Goal: Information Seeking & Learning: Check status

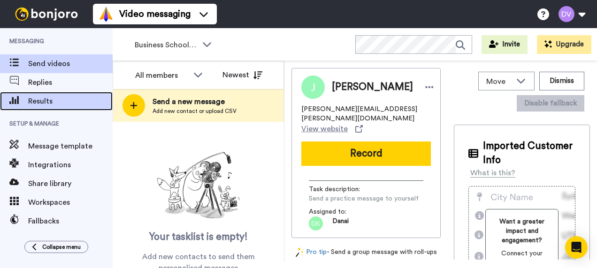
click at [54, 102] on span "Results" at bounding box center [70, 101] width 84 height 11
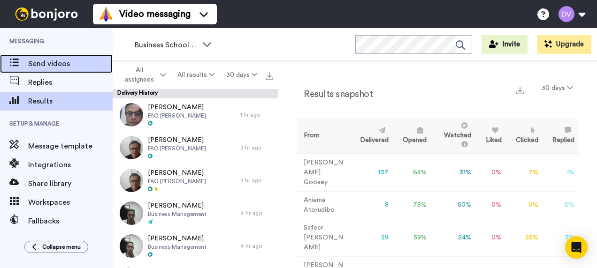
click at [57, 65] on span "Send videos" at bounding box center [70, 63] width 84 height 11
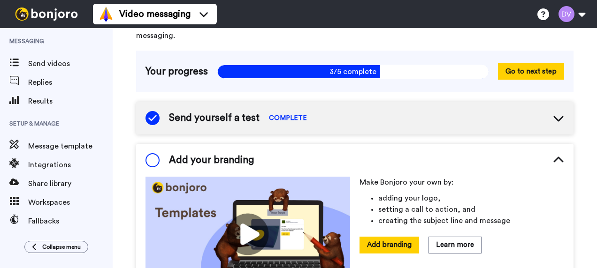
scroll to position [116, 0]
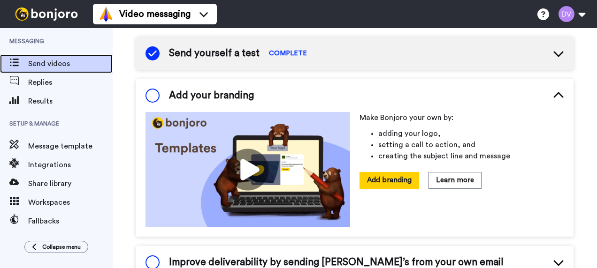
click at [12, 62] on icon at bounding box center [13, 63] width 9 height 8
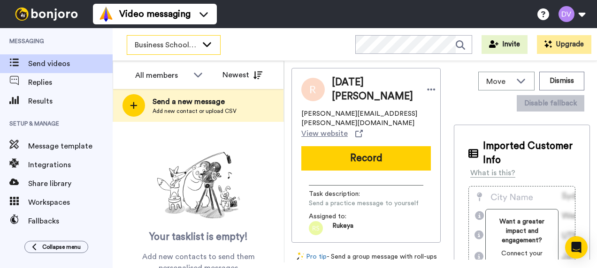
click at [210, 42] on icon at bounding box center [206, 43] width 11 height 9
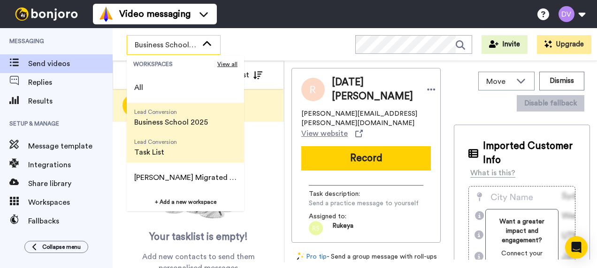
click at [153, 152] on span "Task List" at bounding box center [155, 152] width 43 height 11
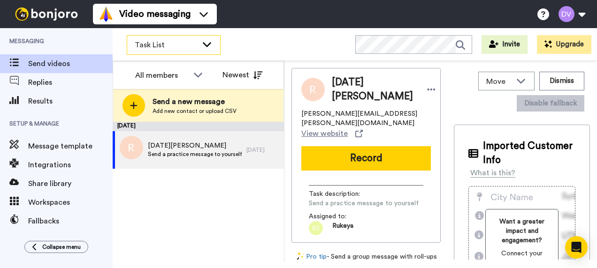
click at [208, 44] on icon at bounding box center [207, 44] width 8 height 5
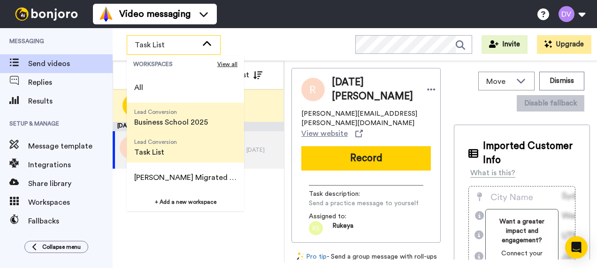
click at [158, 121] on span "Business School 2025" at bounding box center [171, 122] width 74 height 11
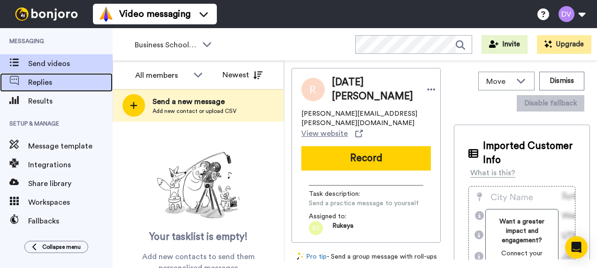
click at [52, 83] on span "Replies" at bounding box center [70, 82] width 84 height 11
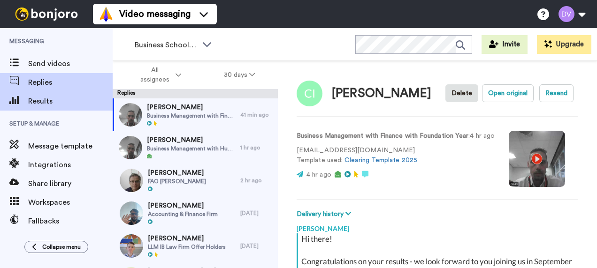
scroll to position [137, 0]
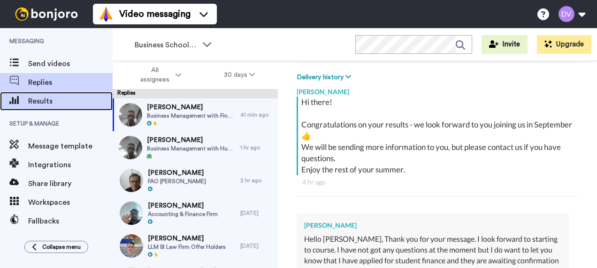
click at [45, 100] on span "Results" at bounding box center [70, 101] width 84 height 11
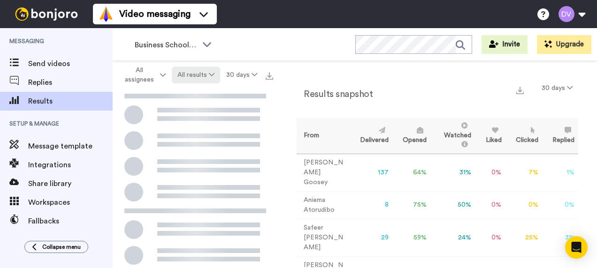
click at [215, 74] on button "All results" at bounding box center [196, 75] width 49 height 17
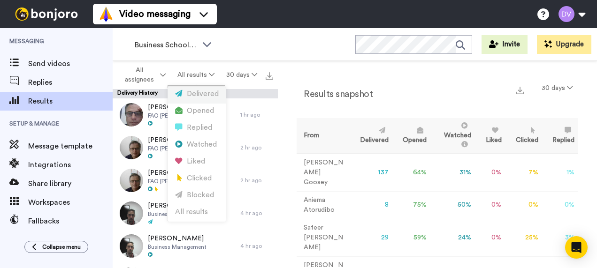
click at [198, 93] on div "Delivered" at bounding box center [197, 94] width 44 height 10
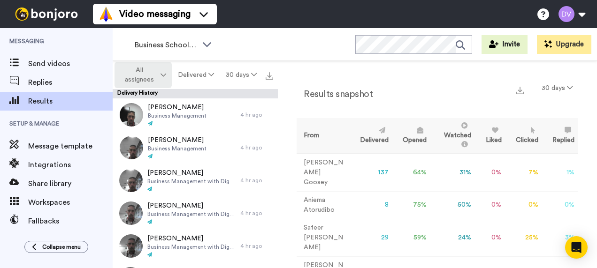
click at [167, 76] on button "All assignees" at bounding box center [142, 75] width 57 height 26
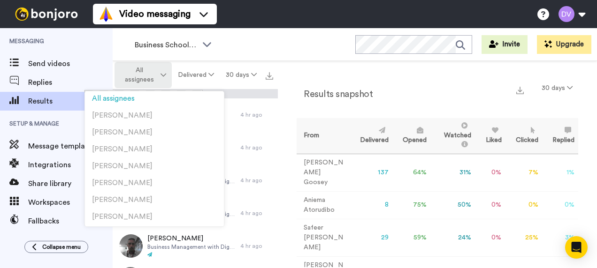
click at [166, 75] on button "All assignees" at bounding box center [142, 75] width 57 height 26
click at [161, 76] on icon at bounding box center [163, 75] width 6 height 7
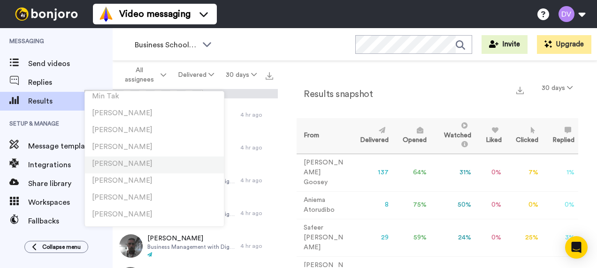
scroll to position [1570, 0]
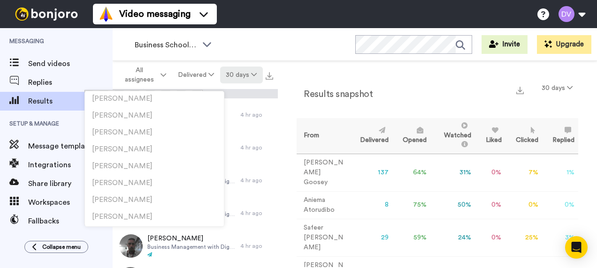
click at [253, 73] on icon at bounding box center [254, 74] width 6 height 7
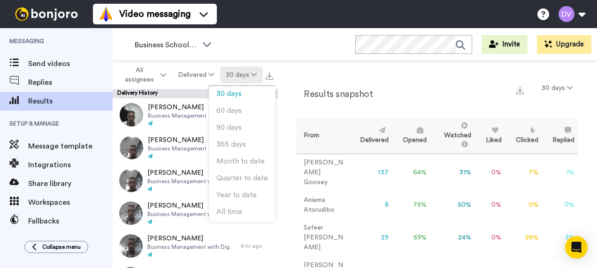
click at [256, 73] on icon at bounding box center [254, 74] width 6 height 7
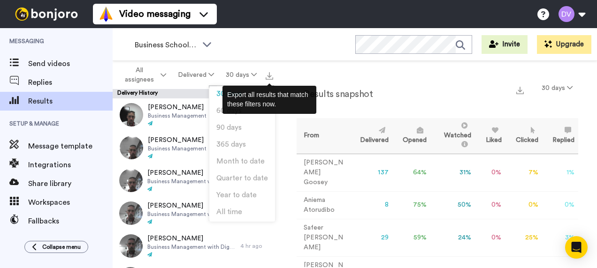
click at [317, 66] on div "Results snapshot 30 days From Delivered Opened Watched Liked Clicked Replied Fa…" at bounding box center [437, 164] width 319 height 206
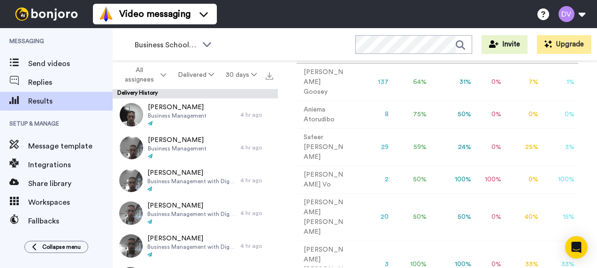
scroll to position [44, 0]
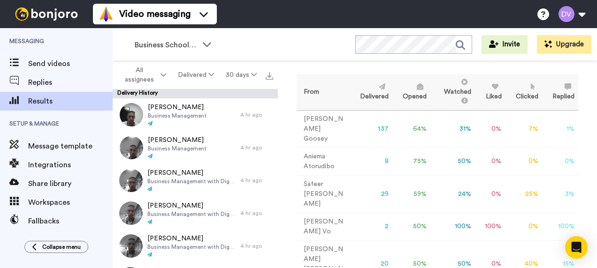
click at [523, 214] on td "0 %" at bounding box center [523, 227] width 37 height 28
drag, startPoint x: 485, startPoint y: 216, endPoint x: 480, endPoint y: 215, distance: 5.6
click at [480, 215] on td "100 %" at bounding box center [490, 227] width 30 height 28
drag, startPoint x: 480, startPoint y: 215, endPoint x: 440, endPoint y: 218, distance: 40.4
click at [451, 217] on td "100 %" at bounding box center [452, 227] width 45 height 28
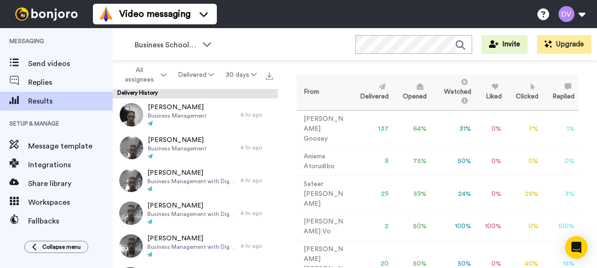
click at [404, 217] on td "50 %" at bounding box center [411, 227] width 38 height 28
click at [311, 214] on td "Dr [PERSON_NAME]" at bounding box center [322, 227] width 53 height 28
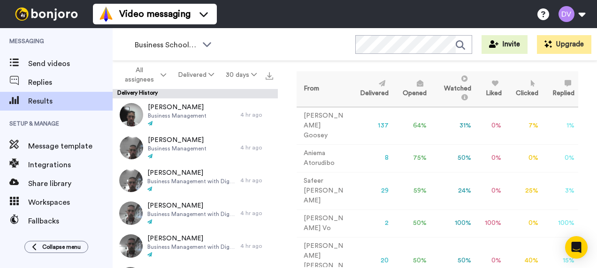
scroll to position [91, 0]
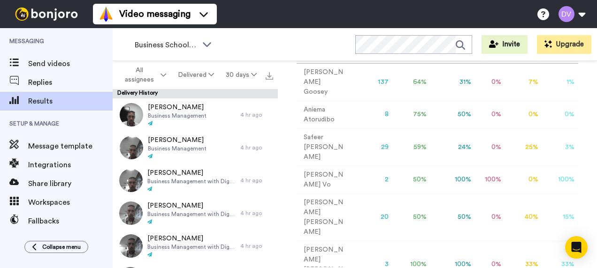
click at [374, 170] on td "2" at bounding box center [370, 180] width 43 height 28
click at [406, 168] on td "50 %" at bounding box center [411, 180] width 38 height 28
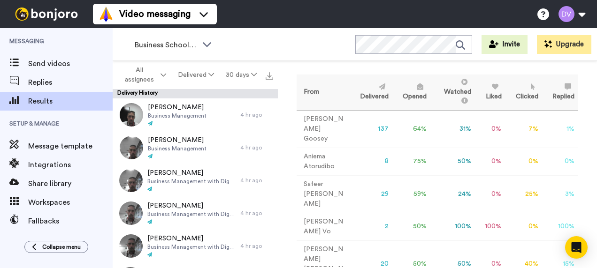
click at [341, 40] on div "Business School 2025 WORKSPACES View all All Lead Conversion Business School 20…" at bounding box center [355, 44] width 484 height 33
